Goal: Navigation & Orientation: Understand site structure

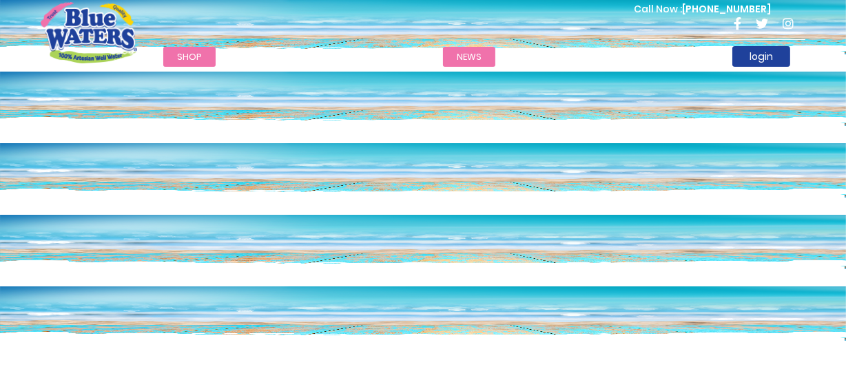
click at [463, 55] on link "News" at bounding box center [469, 57] width 52 height 20
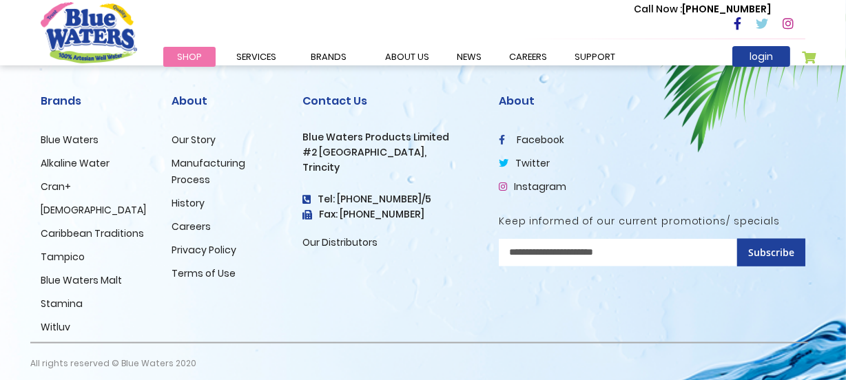
scroll to position [1333, 0]
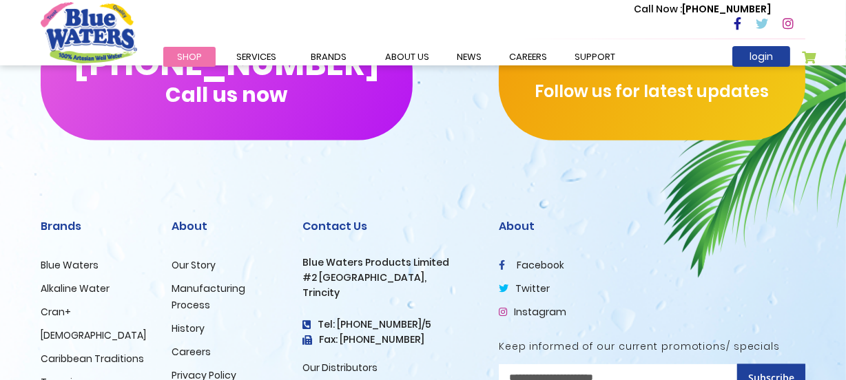
click at [187, 258] on link "Our Story" at bounding box center [193, 265] width 44 height 14
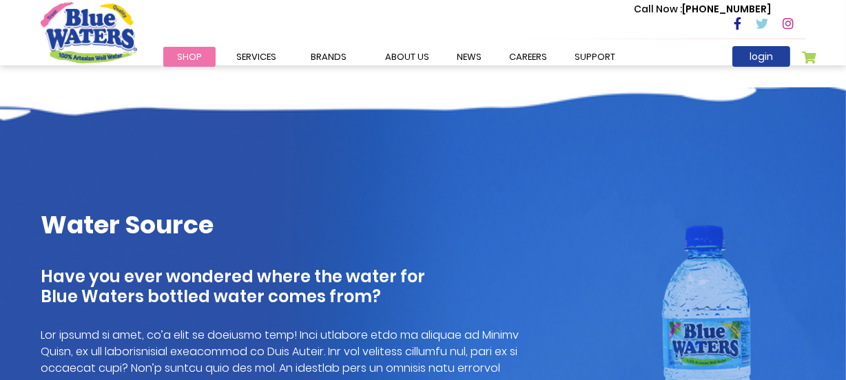
scroll to position [498, 0]
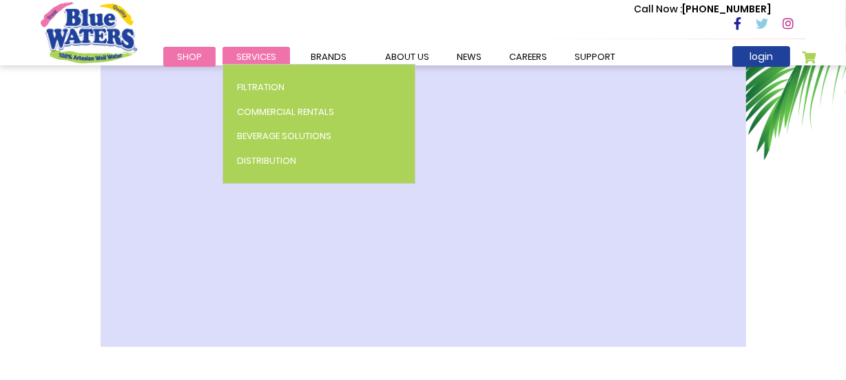
click at [236, 55] on span "Services" at bounding box center [256, 56] width 40 height 13
click at [251, 58] on span "Services" at bounding box center [256, 56] width 40 height 13
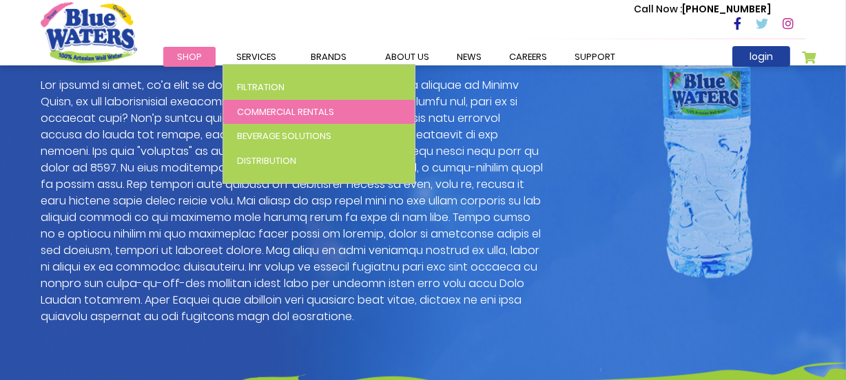
scroll to position [1124, 0]
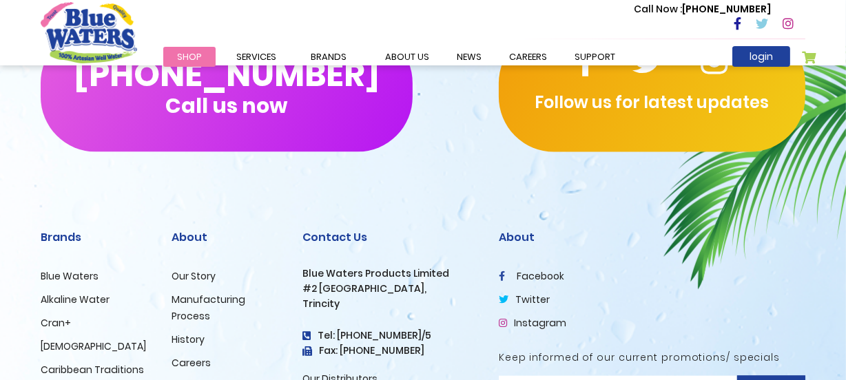
scroll to position [2316, 0]
